Goal: Transaction & Acquisition: Subscribe to service/newsletter

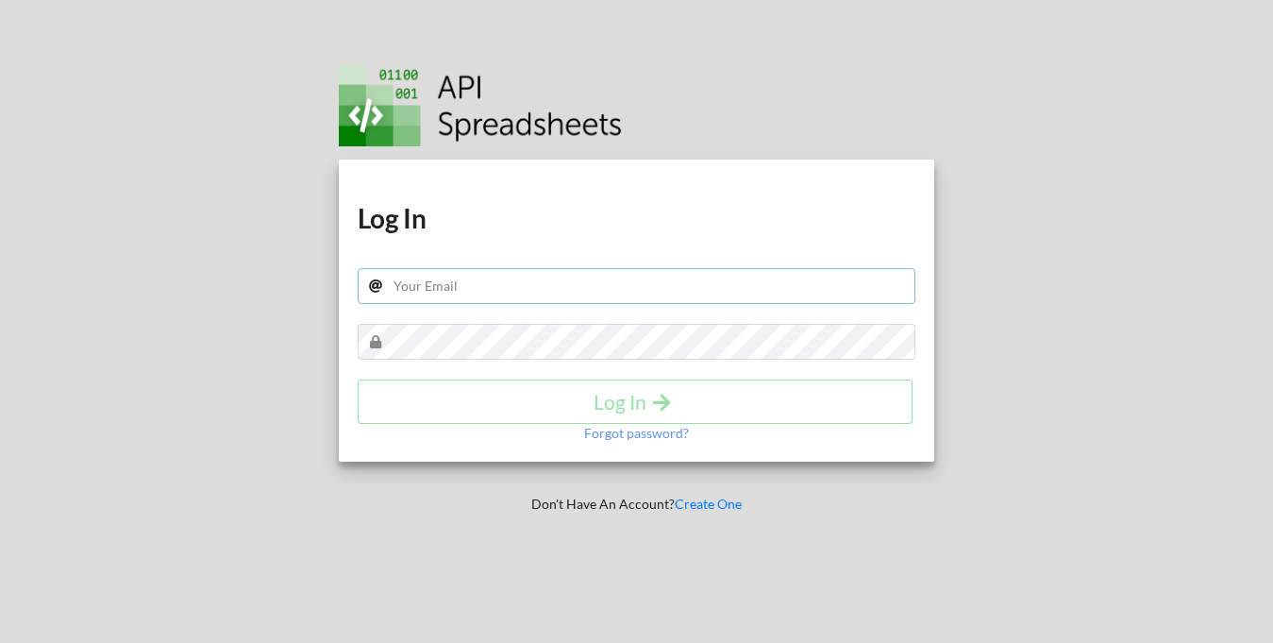
click at [468, 273] on input "text" at bounding box center [637, 286] width 559 height 36
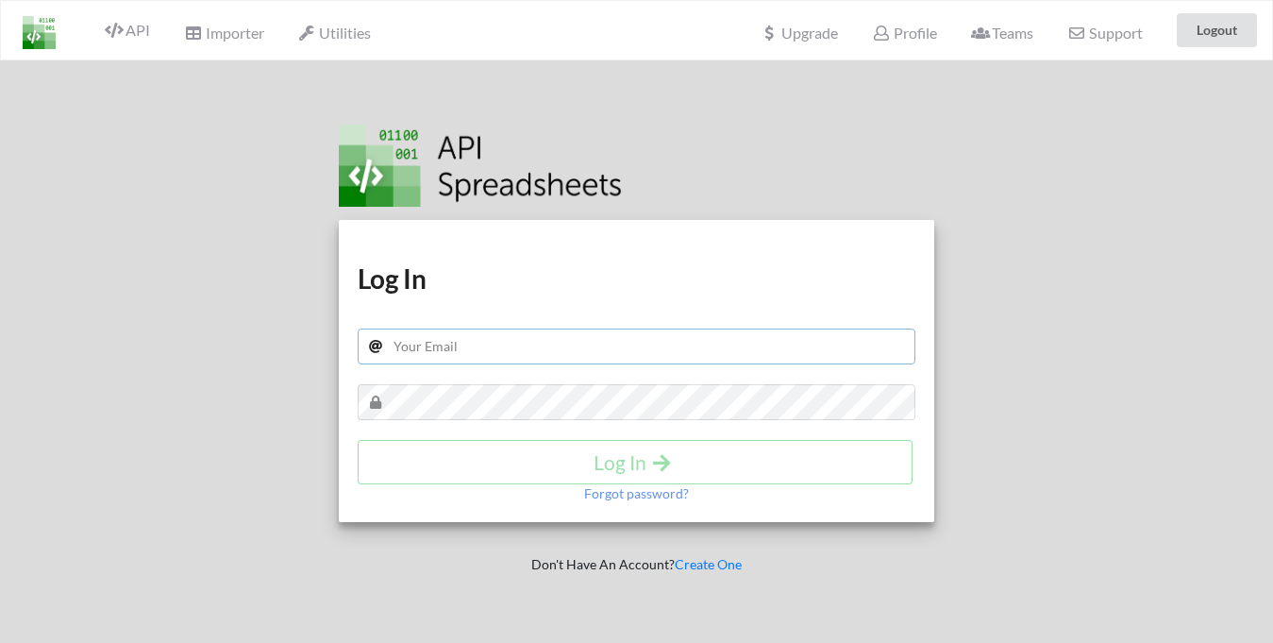
type input "[DOMAIN_NAME][EMAIL_ADDRESS][DOMAIN_NAME]"
click at [659, 448] on button "Log In" at bounding box center [635, 462] width 555 height 44
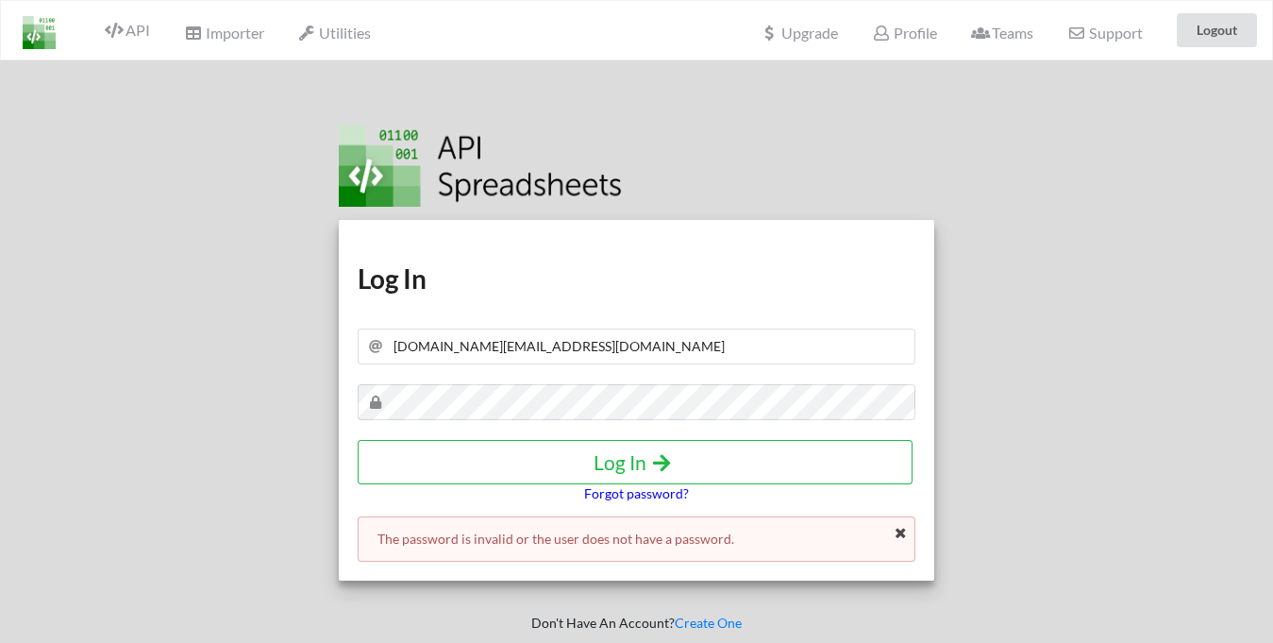
click at [665, 496] on p "Forgot password?" at bounding box center [636, 493] width 105 height 19
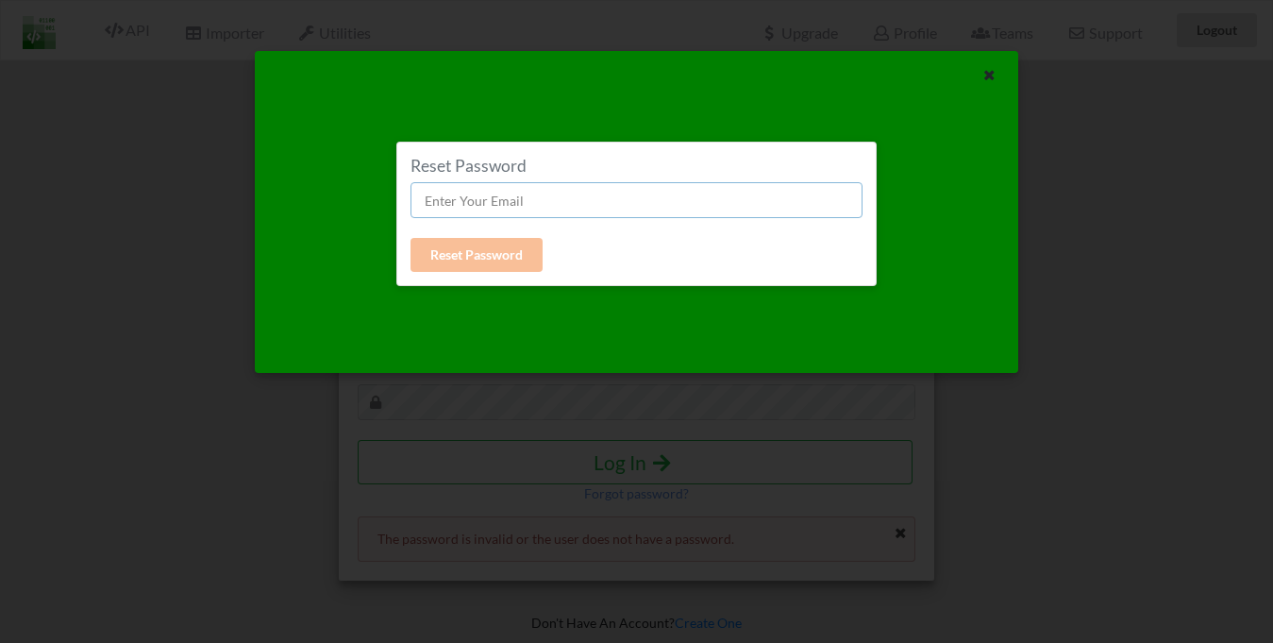
click at [511, 195] on input "text" at bounding box center [635, 200] width 451 height 36
type input "[DOMAIN_NAME][EMAIL_ADDRESS][DOMAIN_NAME]"
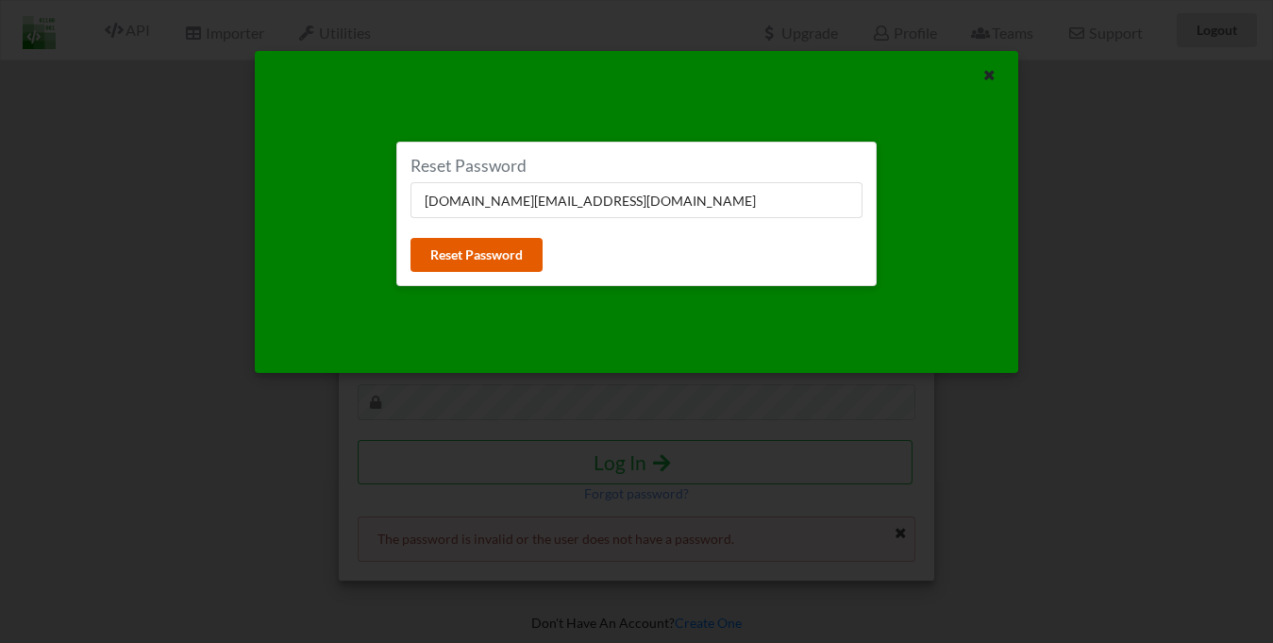
click at [467, 246] on button "Reset Password" at bounding box center [476, 255] width 132 height 34
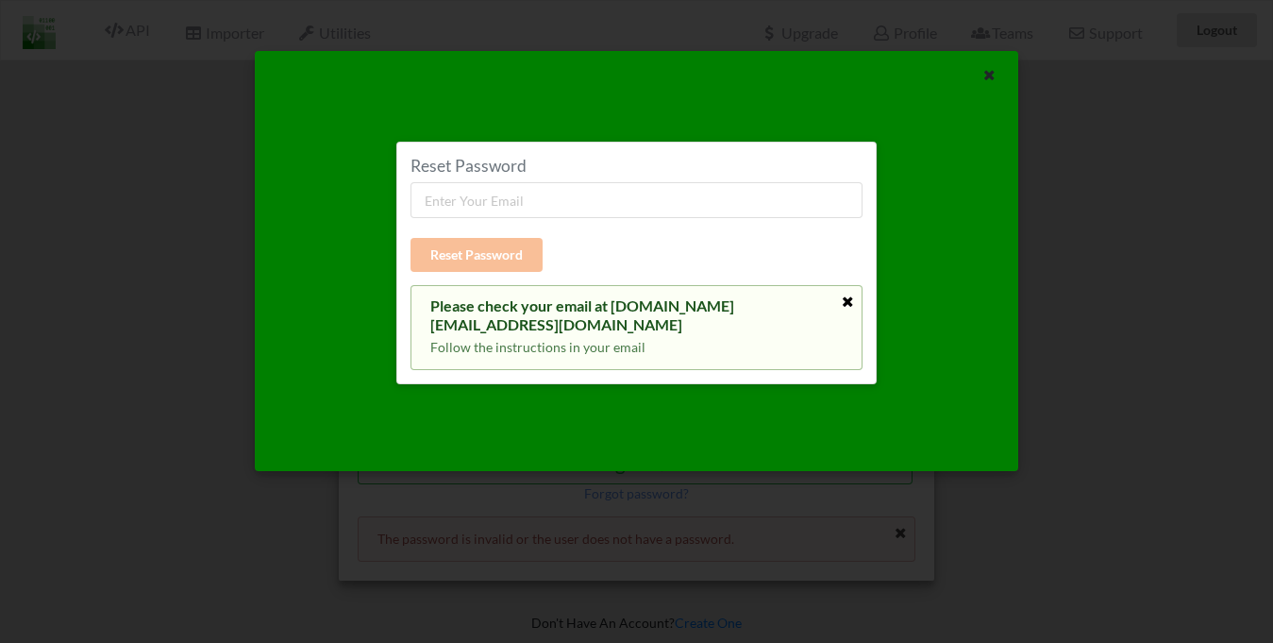
click at [852, 301] on icon at bounding box center [848, 301] width 16 height 13
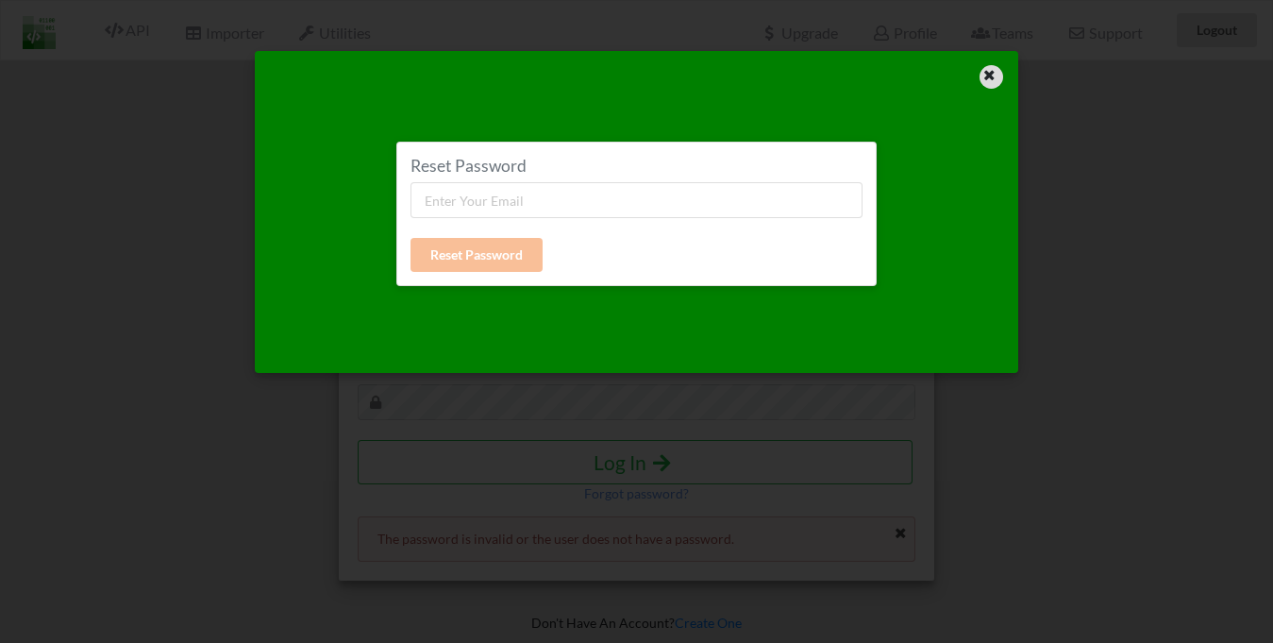
click at [991, 74] on icon at bounding box center [990, 72] width 16 height 13
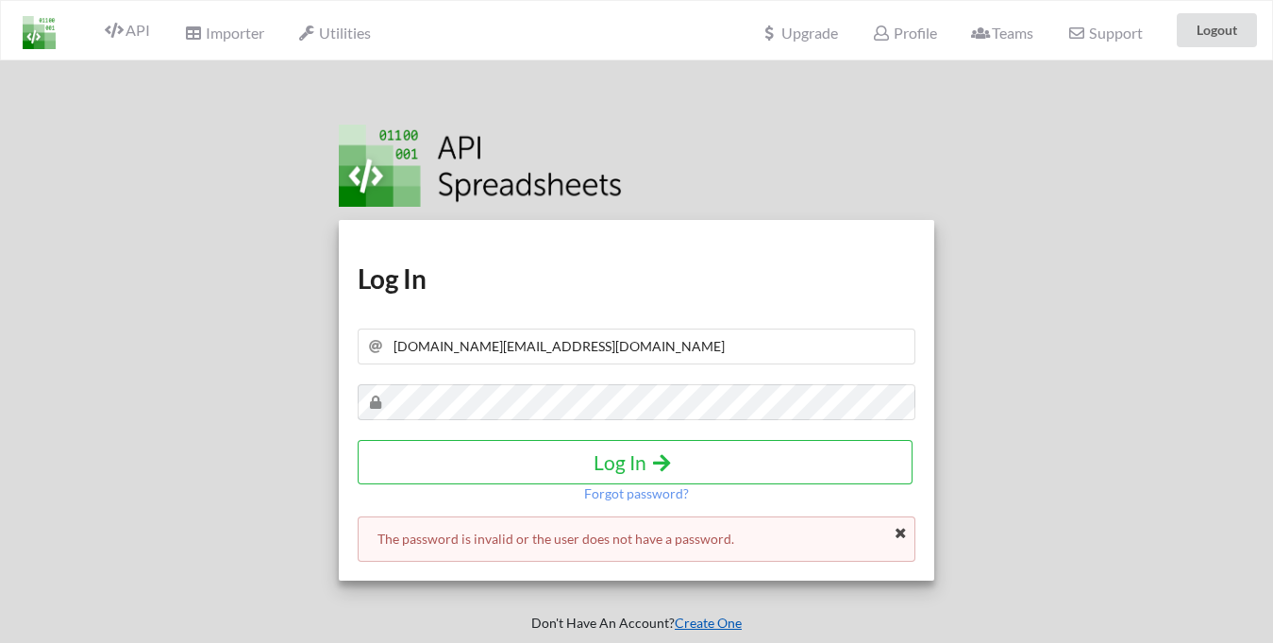
click at [716, 626] on link "Create One" at bounding box center [708, 622] width 67 height 16
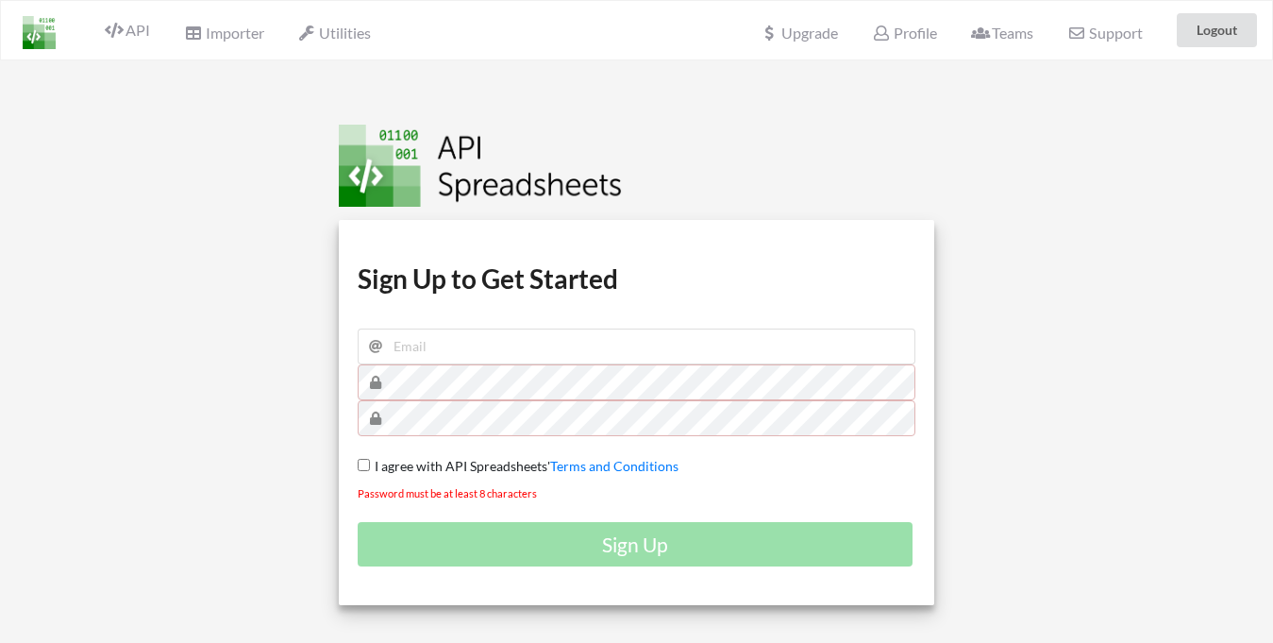
click at [370, 464] on span "I agree with API Spreadsheets'" at bounding box center [460, 466] width 180 height 16
click at [370, 464] on input "I agree with API Spreadsheets' Terms and Conditions" at bounding box center [364, 465] width 12 height 12
checkbox input "true"
click at [485, 357] on input "email" at bounding box center [637, 346] width 559 height 36
type input "[DOMAIN_NAME][EMAIL_ADDRESS][DOMAIN_NAME]"
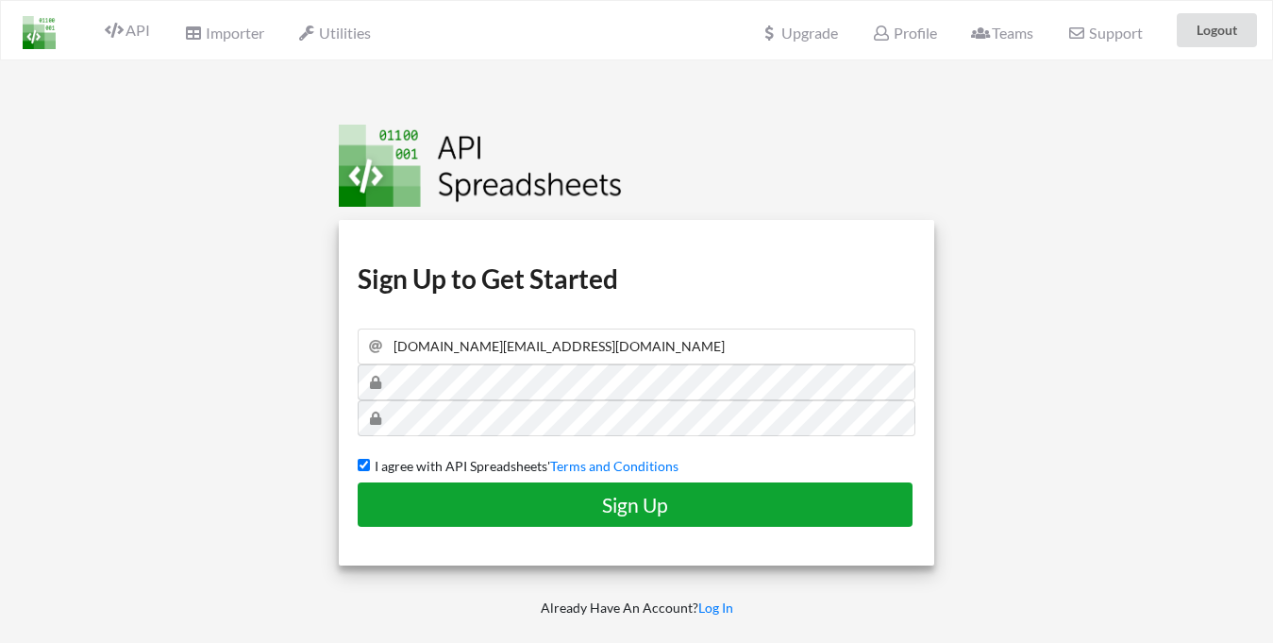
click at [638, 514] on h4 "Sign Up" at bounding box center [634, 505] width 515 height 24
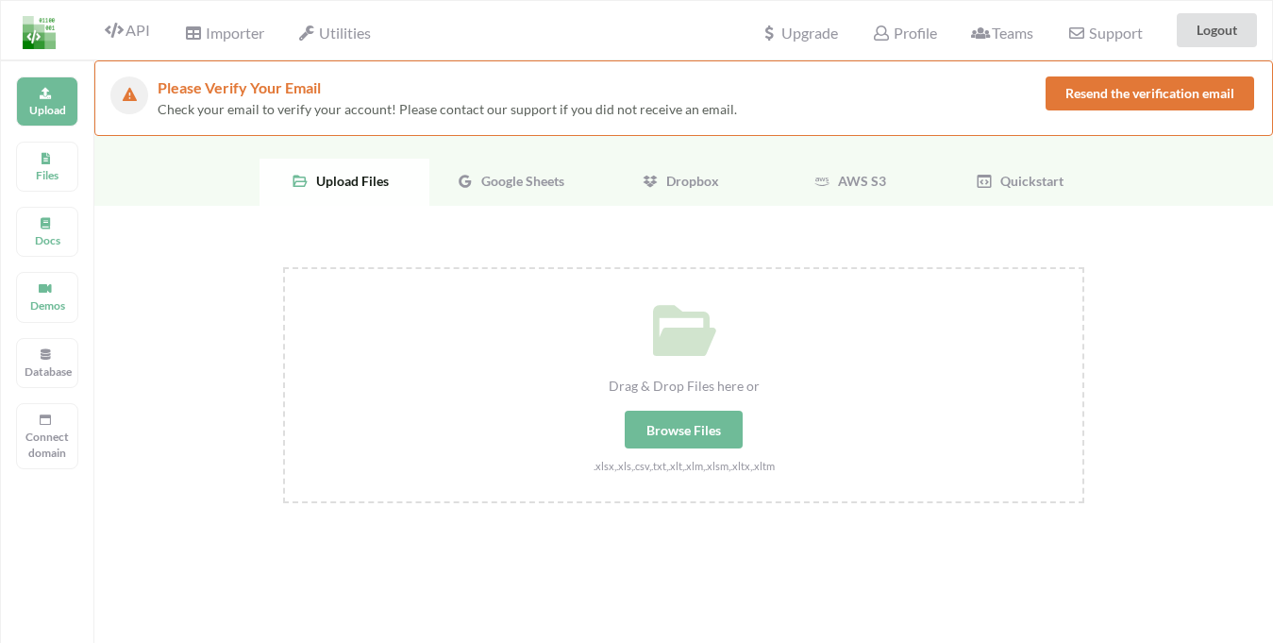
click at [1105, 89] on button "Resend the verification email" at bounding box center [1150, 93] width 209 height 34
click at [44, 161] on icon at bounding box center [45, 155] width 13 height 11
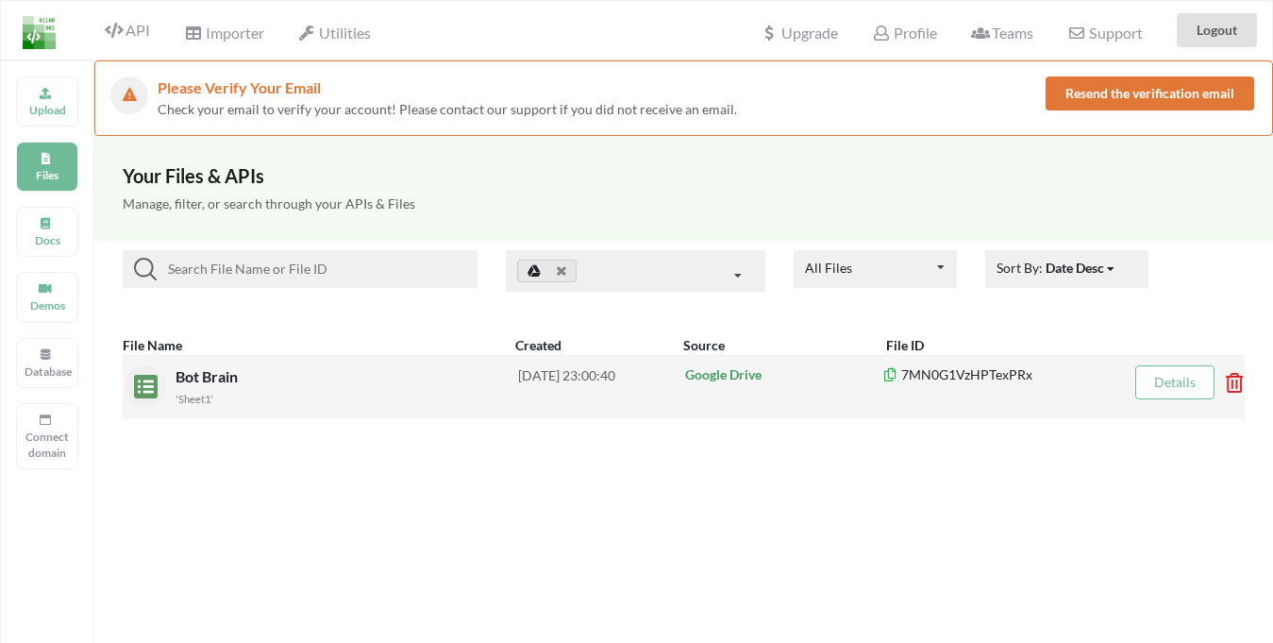
click at [278, 376] on div "Bot Brain 'Sheet1'" at bounding box center [347, 386] width 343 height 42
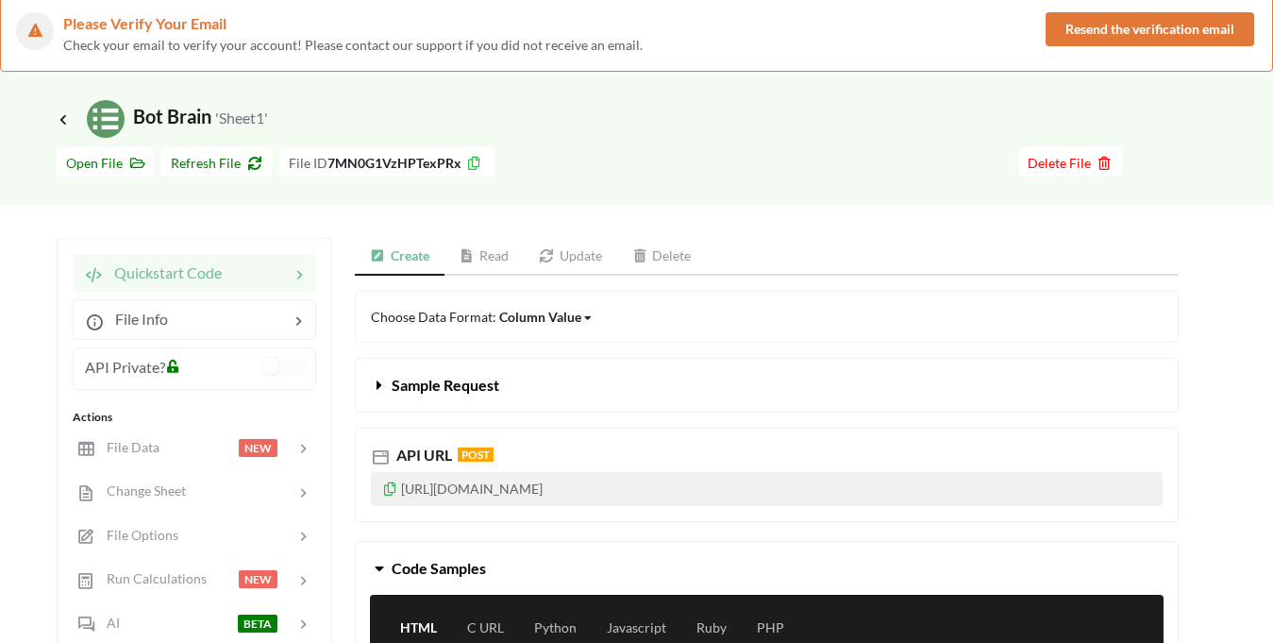
scroll to position [192, 0]
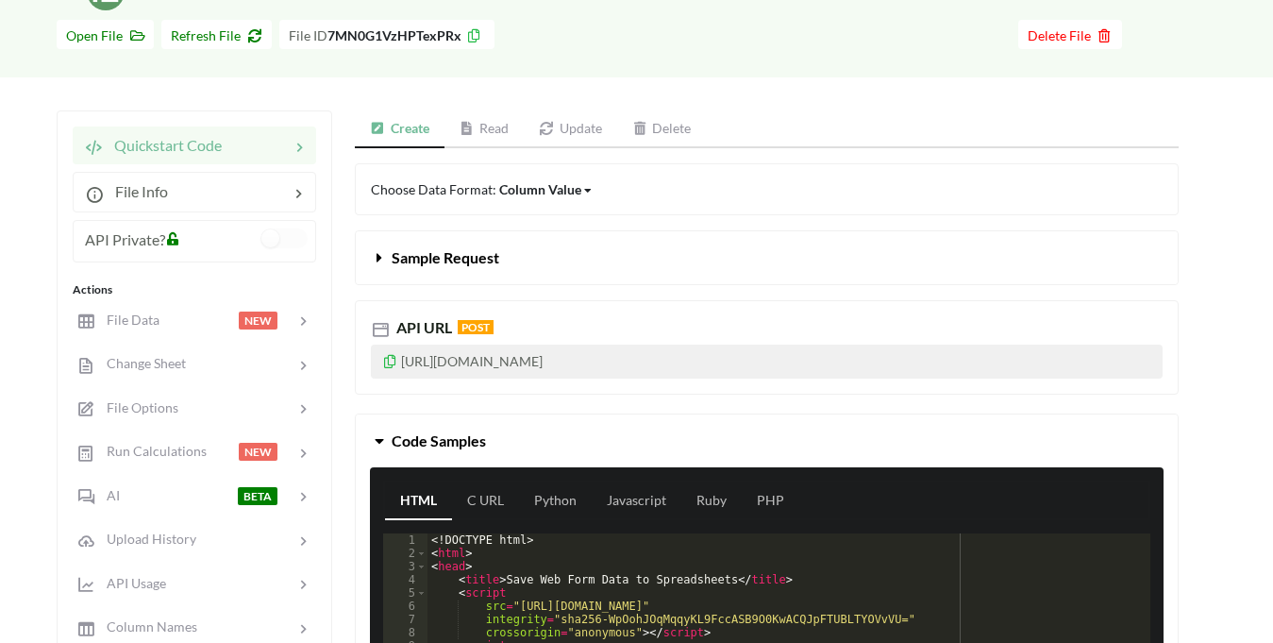
click at [394, 364] on icon at bounding box center [390, 358] width 16 height 13
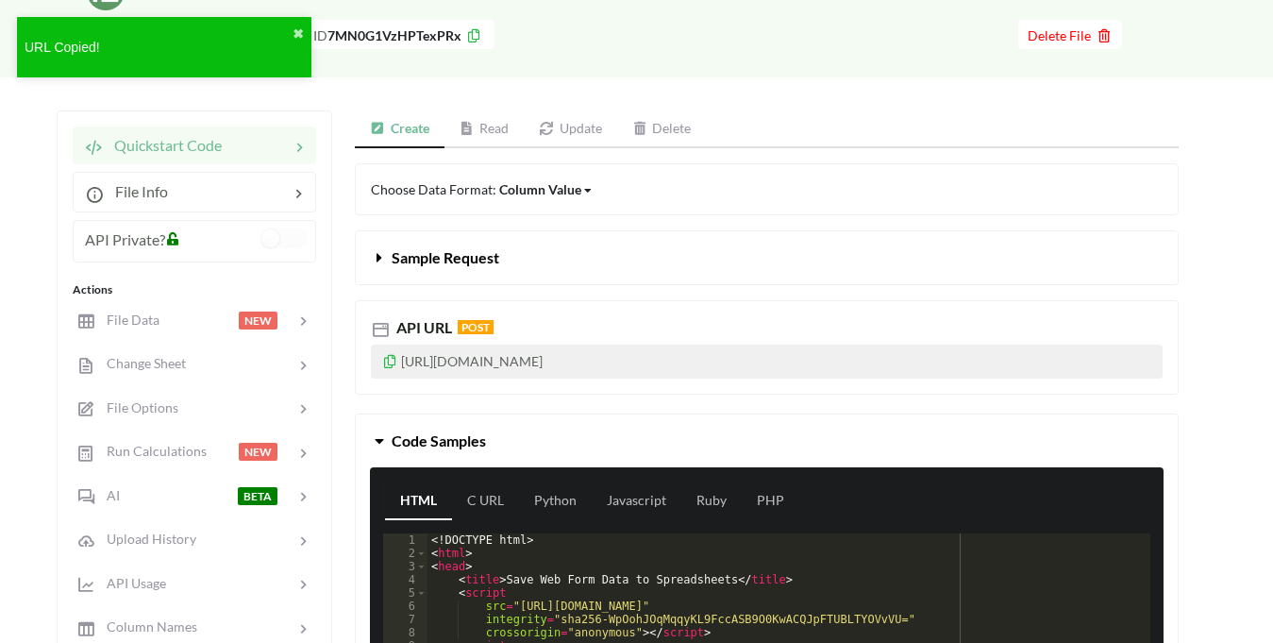
click at [394, 362] on icon at bounding box center [390, 358] width 16 height 13
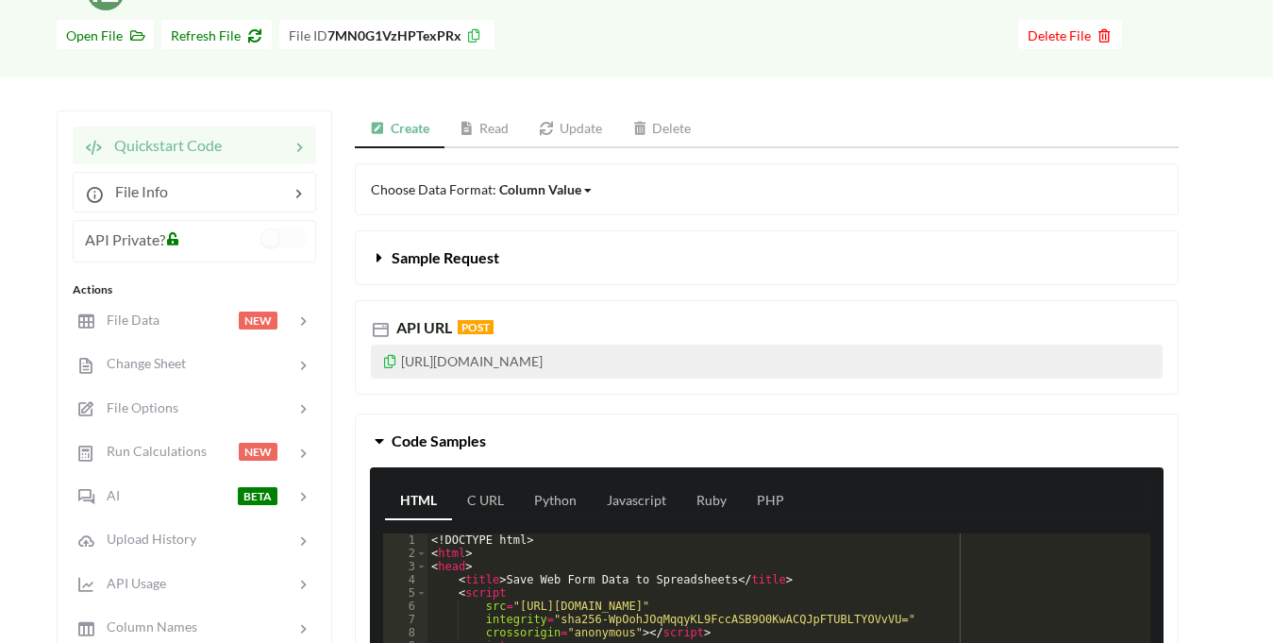
click at [1187, 192] on div "Icon Link Bot Brain 'Sheet1' Go To Files page Download hidden Open File Refresh…" at bounding box center [636, 445] width 1273 height 1003
